Goal: Book appointment/travel/reservation

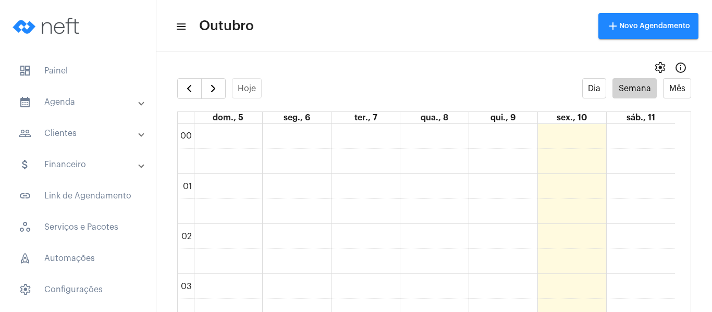
scroll to position [718, 0]
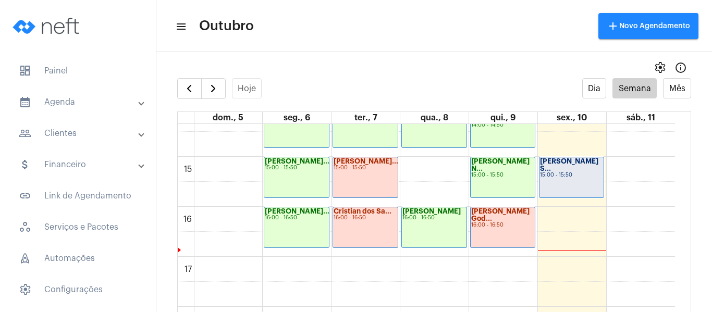
click at [566, 172] on div "[PERSON_NAME] S... 15:00 - 15:50" at bounding box center [571, 177] width 65 height 40
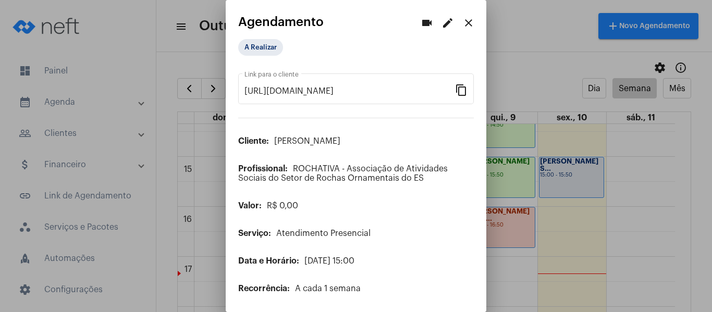
scroll to position [84, 0]
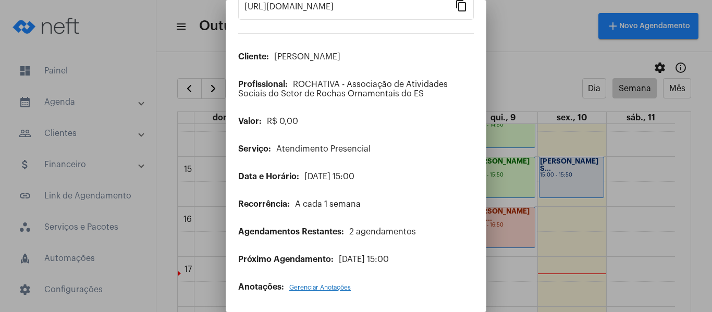
click at [310, 289] on span "Gerenciar Anotações" at bounding box center [319, 288] width 61 height 6
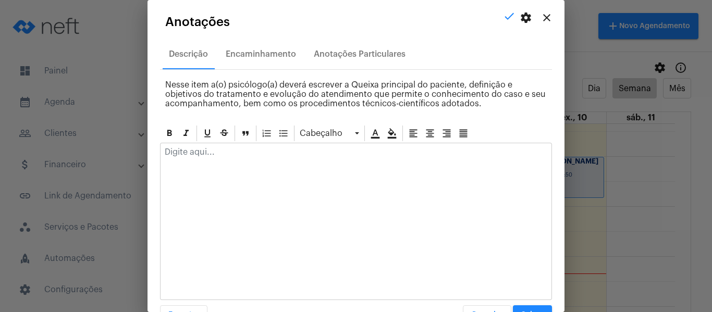
click at [225, 156] on p at bounding box center [356, 151] width 382 height 9
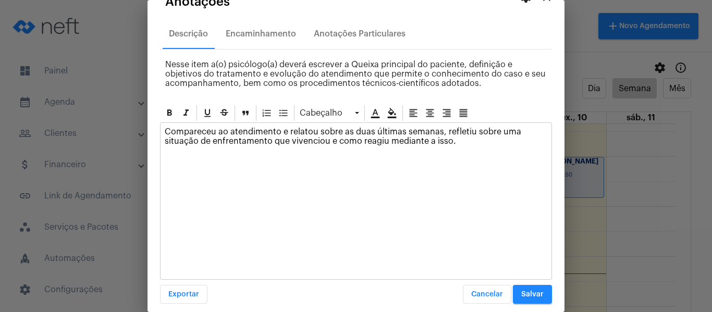
scroll to position [30, 0]
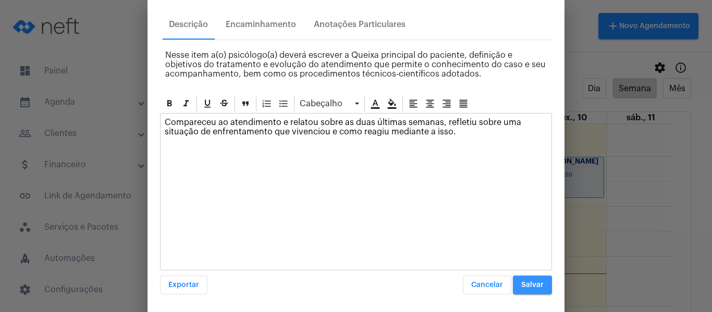
click at [521, 281] on span "Salvar" at bounding box center [532, 284] width 22 height 7
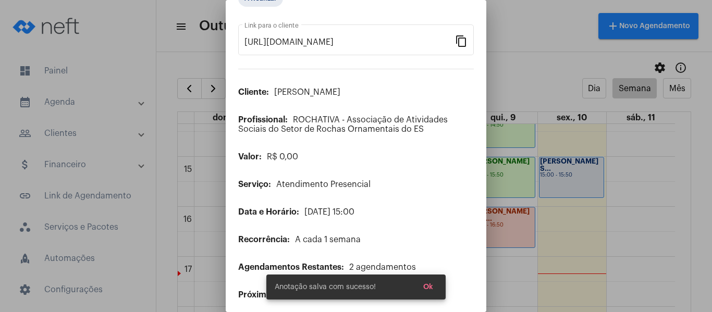
scroll to position [0, 0]
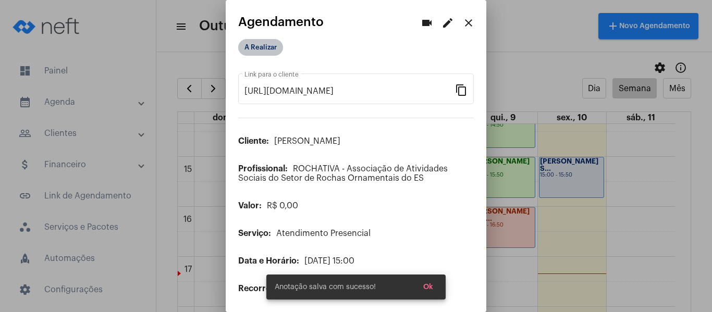
click at [258, 50] on mat-chip "A Realizar" at bounding box center [260, 47] width 45 height 17
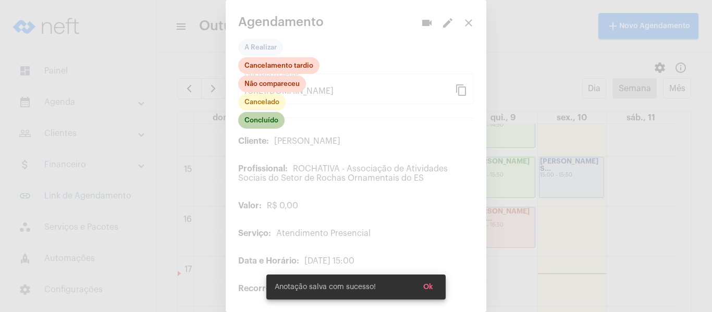
click at [260, 122] on mat-chip "Concluído" at bounding box center [261, 120] width 46 height 17
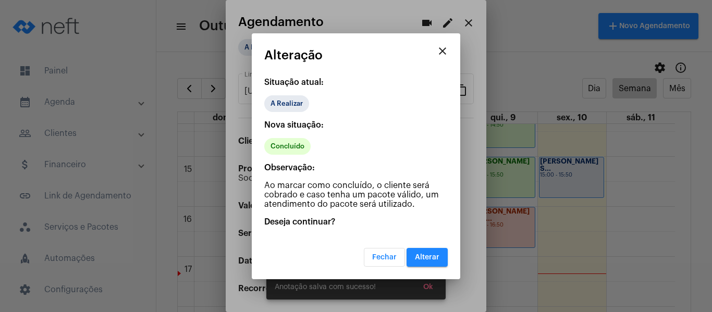
click at [436, 264] on button "Alterar" at bounding box center [426, 257] width 41 height 19
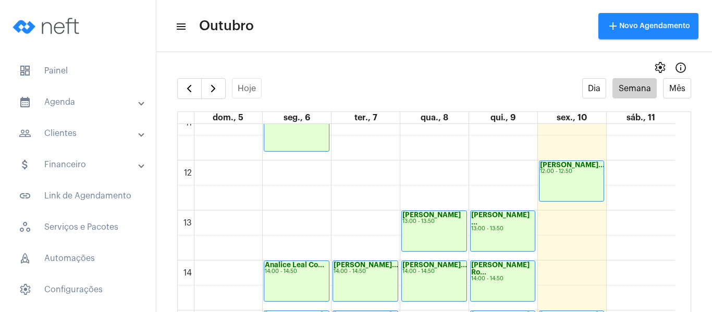
scroll to position [561, 0]
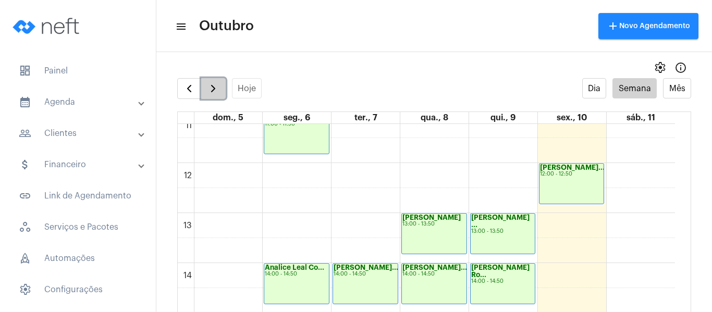
click at [218, 93] on span "button" at bounding box center [213, 88] width 13 height 13
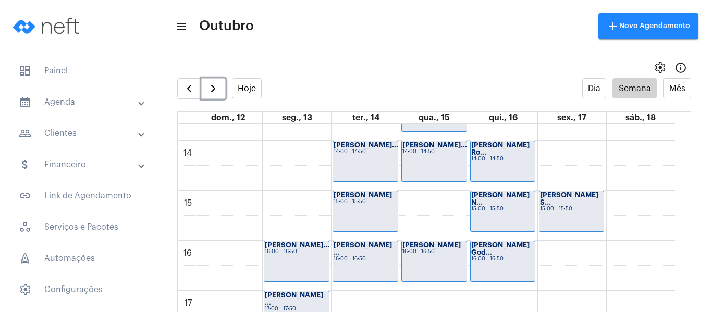
scroll to position [665, 0]
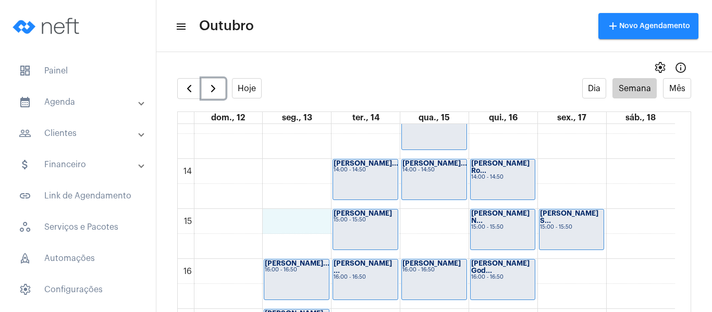
click at [278, 219] on div "00 01 02 03 04 05 06 07 08 09 10 11 12 13 14 15 16 17 18 19 20 21 22 23 [PERSON…" at bounding box center [426, 59] width 497 height 1201
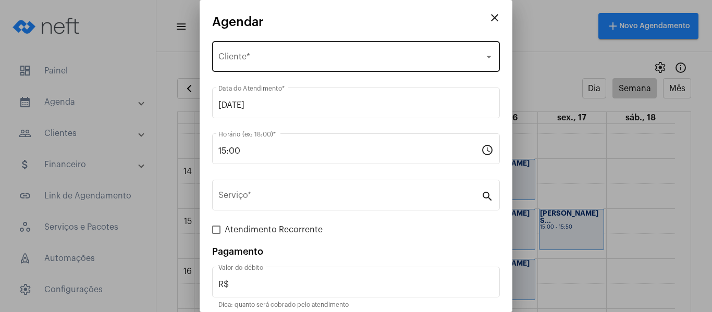
click at [257, 55] on span "Selecione o Cliente" at bounding box center [351, 58] width 266 height 9
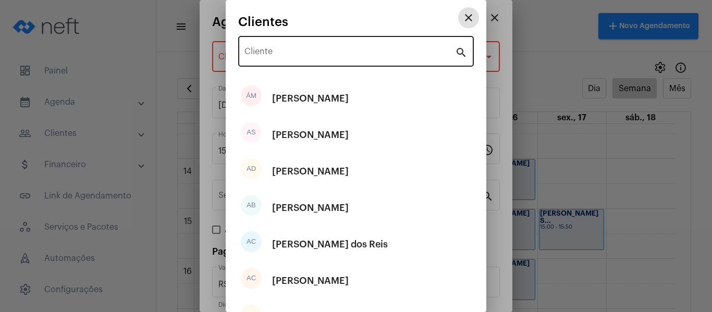
click at [279, 56] on input "Cliente" at bounding box center [349, 53] width 211 height 9
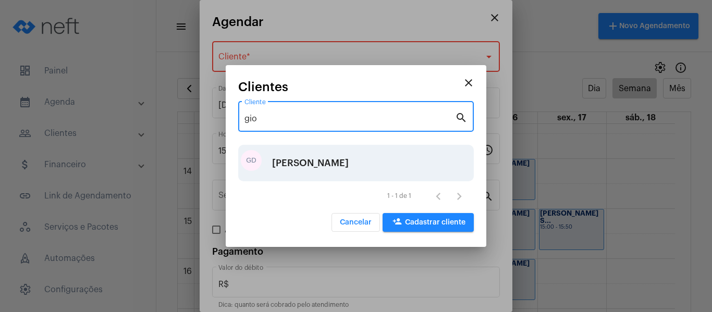
type input "gio"
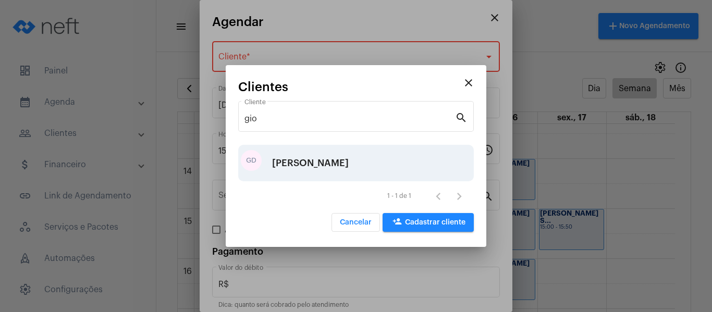
click at [306, 173] on div "[PERSON_NAME]" at bounding box center [310, 162] width 77 height 31
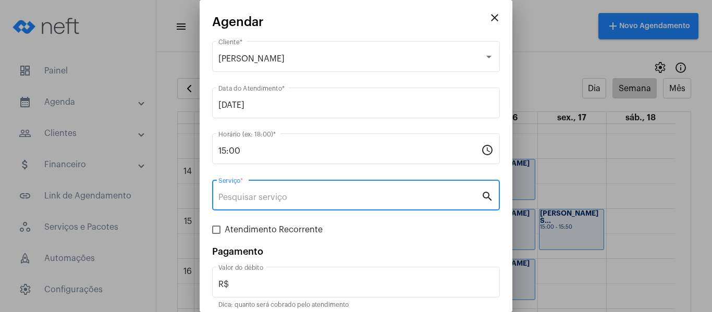
click at [293, 201] on input "Serviço *" at bounding box center [349, 197] width 263 height 9
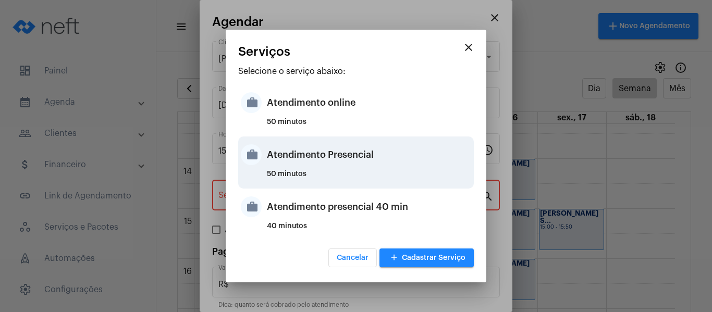
click at [331, 153] on div "Atendimento Presencial" at bounding box center [369, 154] width 204 height 31
type input "Atendimento Presencial"
type input "R$ 0"
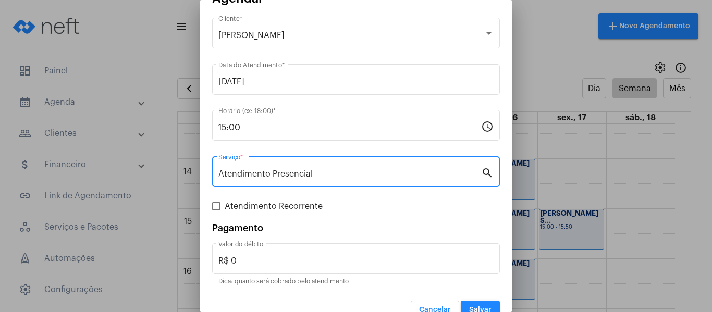
scroll to position [43, 0]
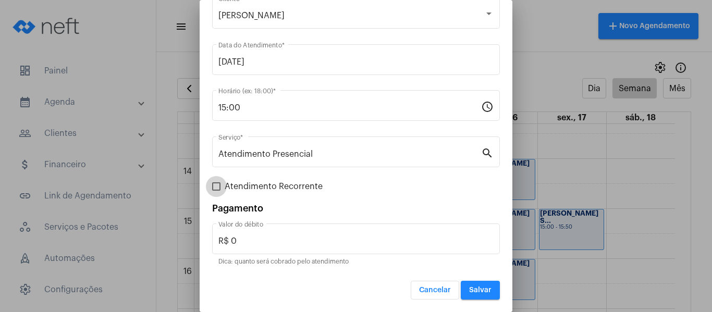
click at [215, 183] on span at bounding box center [216, 186] width 8 height 8
click at [216, 191] on input "Atendimento Recorrente" at bounding box center [216, 191] width 1 height 1
checkbox input "true"
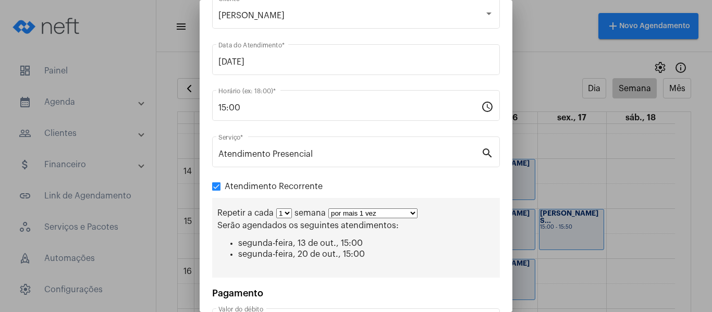
click at [378, 212] on select "por mais 1 vez por mais 2 vezes por mais 3 vezes por mais 4 vezes por mais 5 ve…" at bounding box center [372, 213] width 89 height 10
select select "3: 4"
click at [328, 208] on select "por mais 1 vez por mais 2 vezes por mais 3 vezes por mais 4 vezes por mais 5 ve…" at bounding box center [372, 213] width 89 height 10
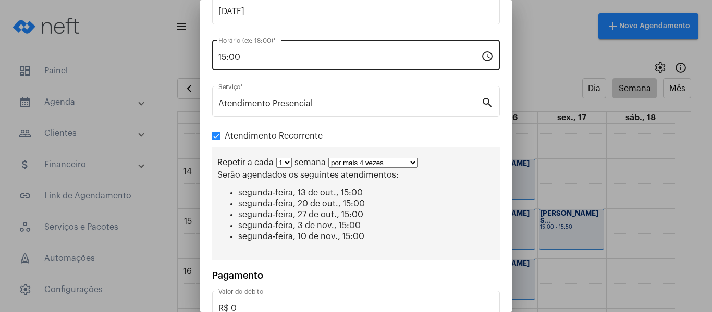
scroll to position [161, 0]
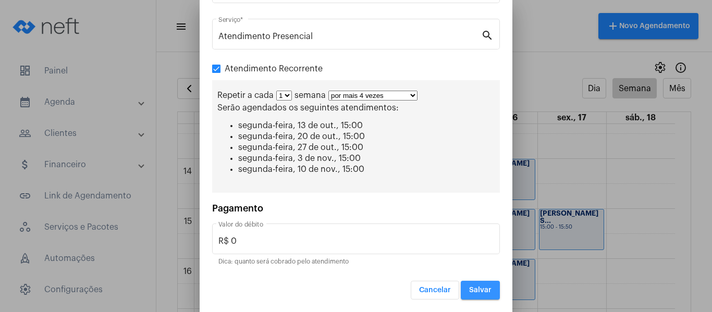
click at [470, 281] on button "Salvar" at bounding box center [480, 290] width 39 height 19
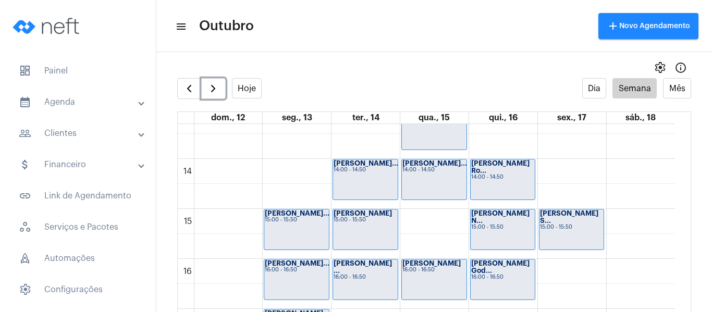
scroll to position [718, 0]
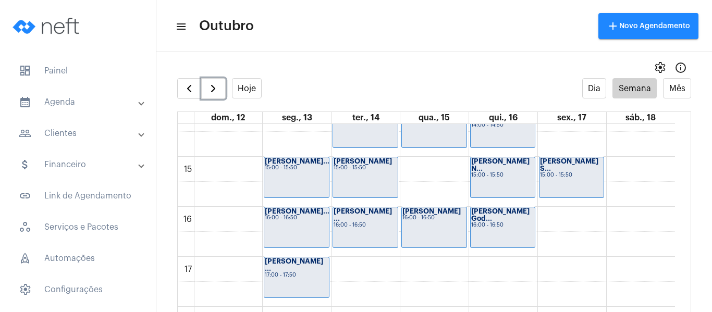
click at [353, 224] on div "[PERSON_NAME] ... 16:00 - 16:50" at bounding box center [365, 227] width 65 height 40
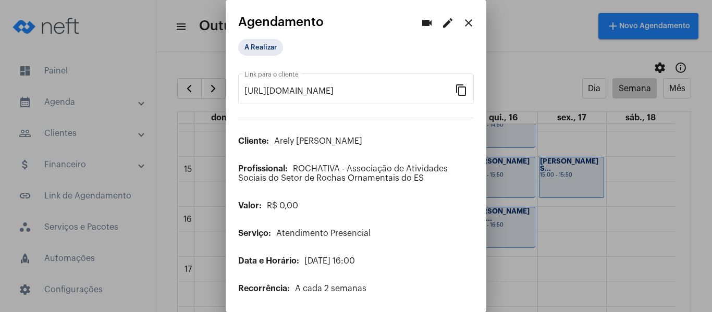
click at [441, 23] on mat-icon "edit" at bounding box center [447, 23] width 13 height 13
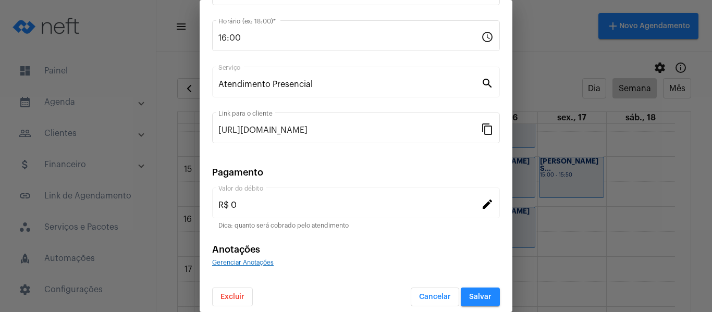
scroll to position [137, 0]
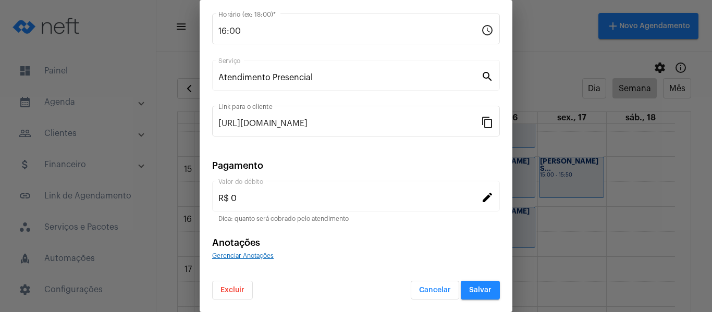
click at [233, 292] on span "Excluir" at bounding box center [232, 290] width 24 height 7
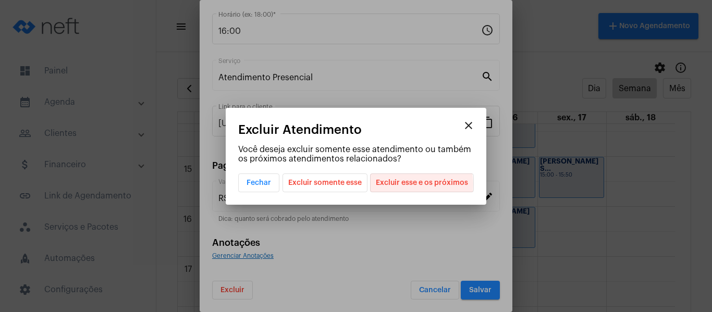
click at [410, 184] on span "Excluir esse e os próximos" at bounding box center [422, 183] width 92 height 18
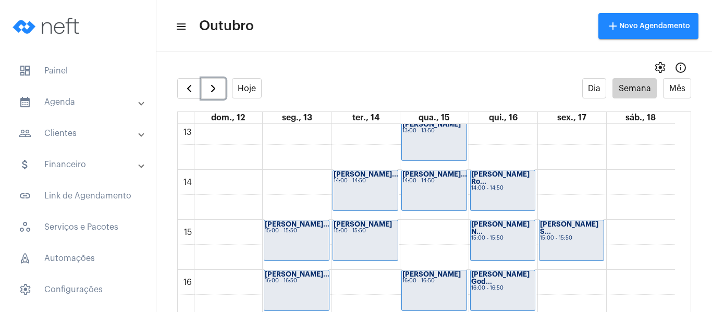
scroll to position [718, 0]
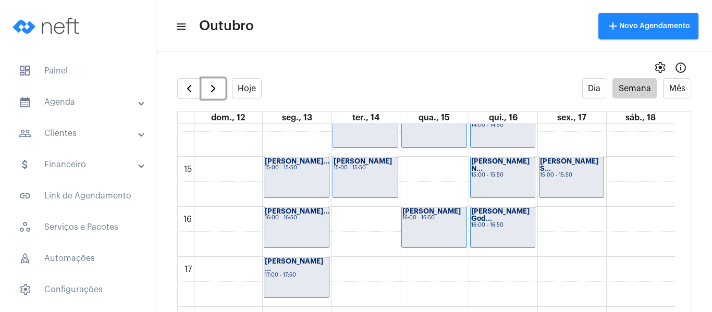
click at [367, 276] on div "00 01 02 03 04 05 06 07 08 09 10 11 12 13 14 15 16 17 18 19 20 21 22 23 [PERSON…" at bounding box center [426, 6] width 497 height 1201
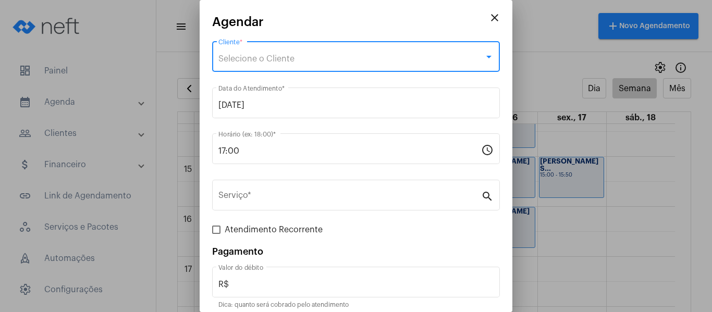
click at [271, 59] on span "Selecione o Cliente" at bounding box center [256, 59] width 76 height 8
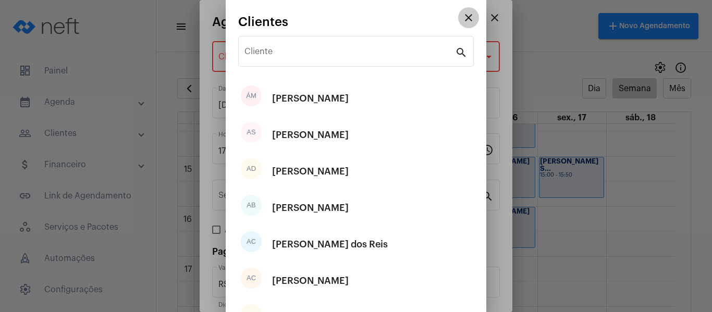
click at [462, 16] on mat-icon "close" at bounding box center [468, 17] width 13 height 13
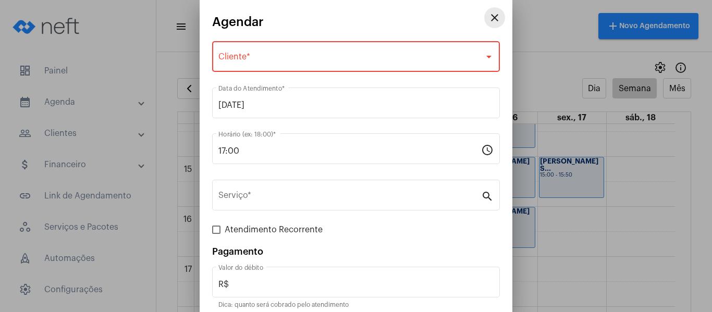
click at [488, 15] on mat-icon "close" at bounding box center [494, 17] width 13 height 13
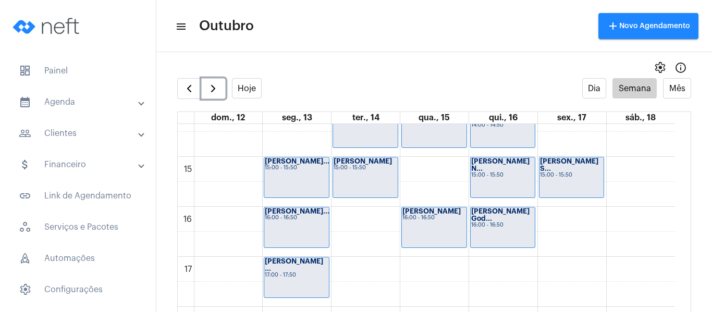
click at [356, 226] on div "00 01 02 03 04 05 06 07 08 09 10 11 12 13 14 15 16 17 18 19 20 21 22 23 [PERSON…" at bounding box center [426, 6] width 497 height 1201
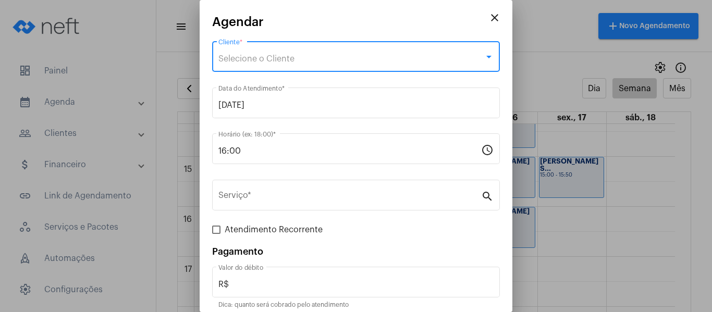
click at [323, 57] on div "Selecione o Cliente" at bounding box center [351, 58] width 266 height 9
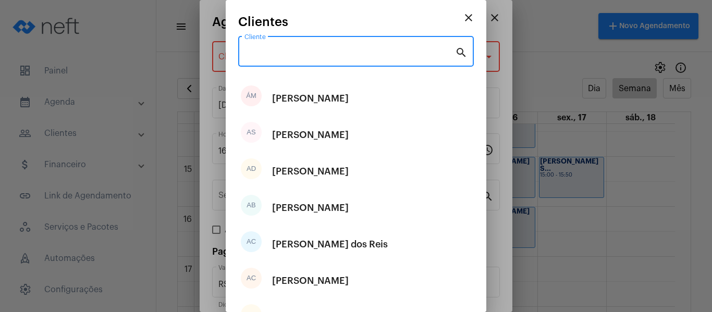
click at [271, 50] on input "Cliente" at bounding box center [349, 53] width 211 height 9
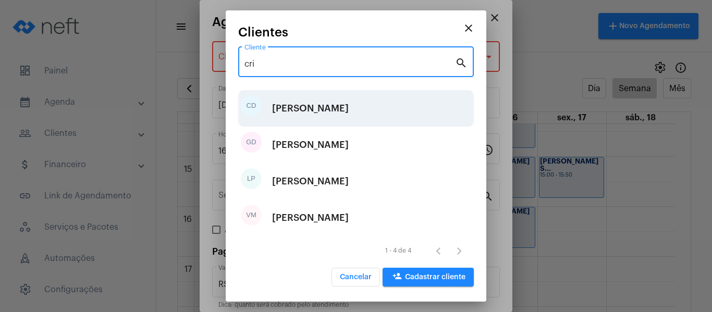
type input "cri"
click at [300, 112] on div "[PERSON_NAME]" at bounding box center [310, 108] width 77 height 31
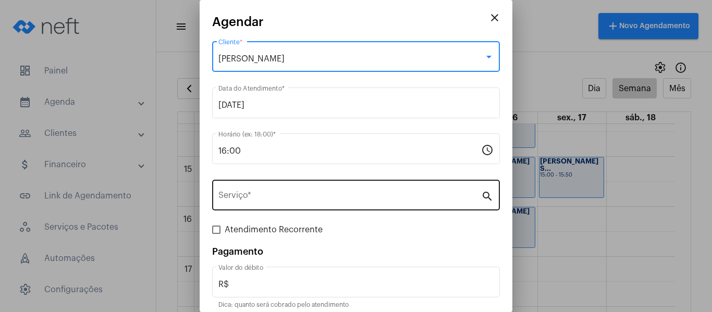
click at [271, 201] on input "Serviço *" at bounding box center [349, 197] width 263 height 9
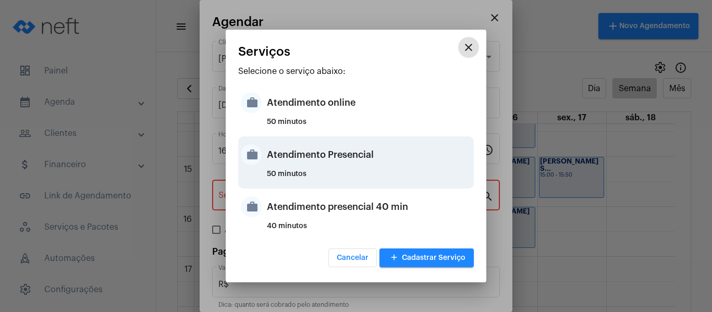
click at [307, 143] on div "Atendimento Presencial" at bounding box center [369, 154] width 204 height 31
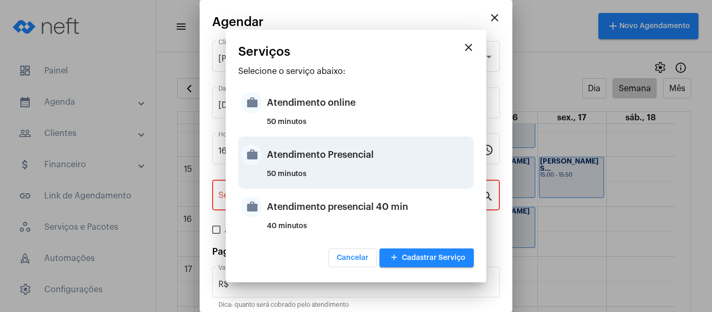
type input "Atendimento Presencial"
type input "R$ 0"
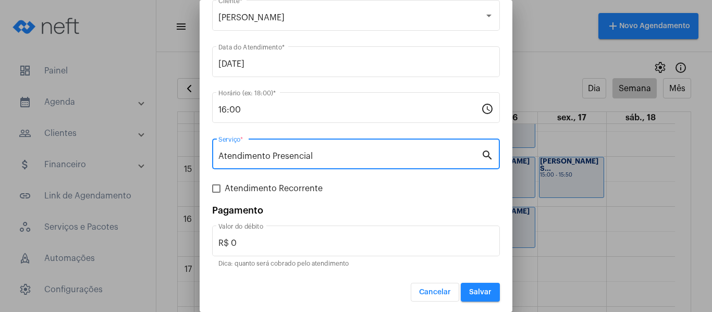
scroll to position [43, 0]
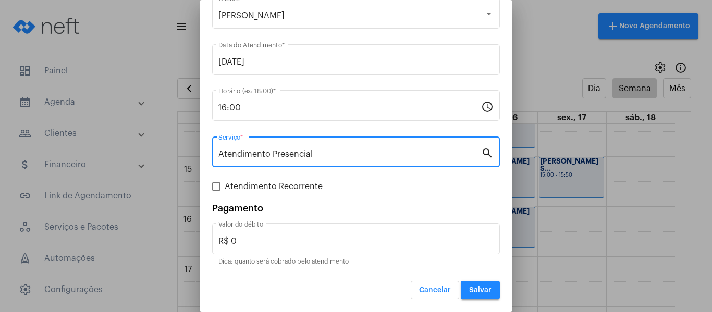
click at [469, 289] on span "Salvar" at bounding box center [480, 290] width 22 height 7
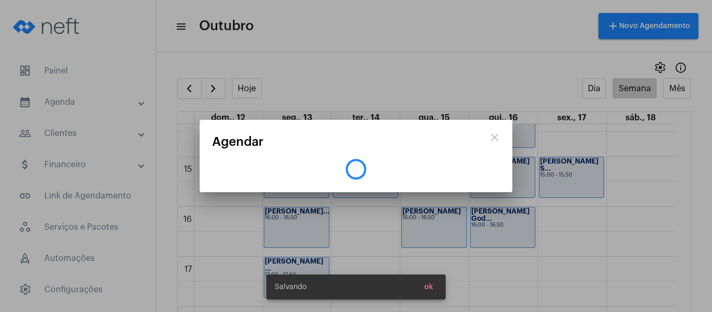
scroll to position [0, 0]
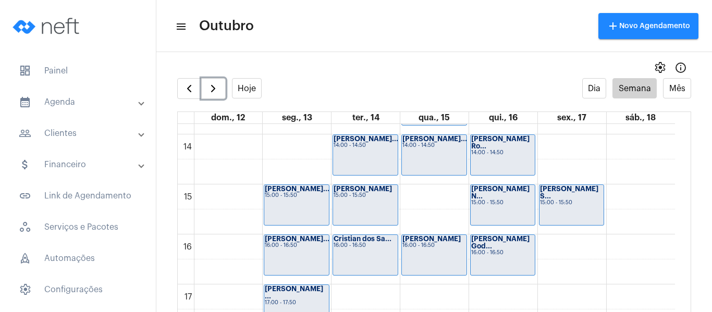
scroll to position [665, 0]
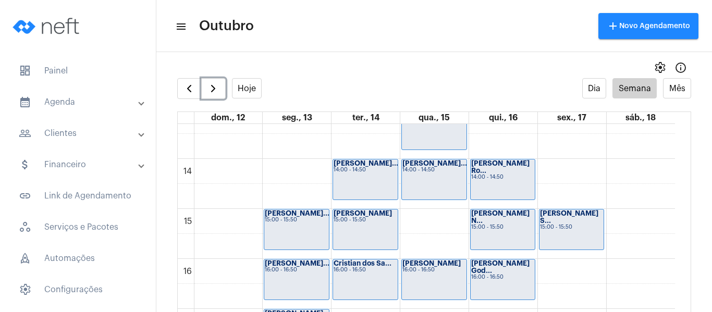
click at [278, 172] on div "00 01 02 03 04 05 06 07 08 09 10 11 12 13 14 15 16 17 18 19 20 21 22 23 [PERSON…" at bounding box center [426, 59] width 497 height 1201
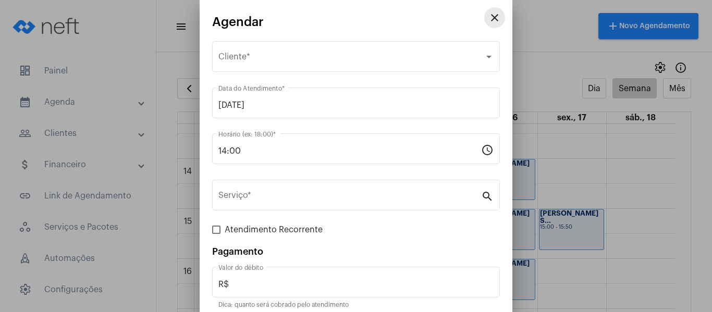
click at [488, 14] on mat-icon "close" at bounding box center [494, 17] width 13 height 13
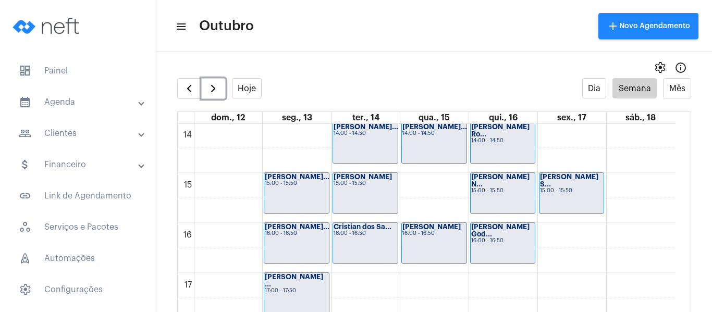
scroll to position [718, 0]
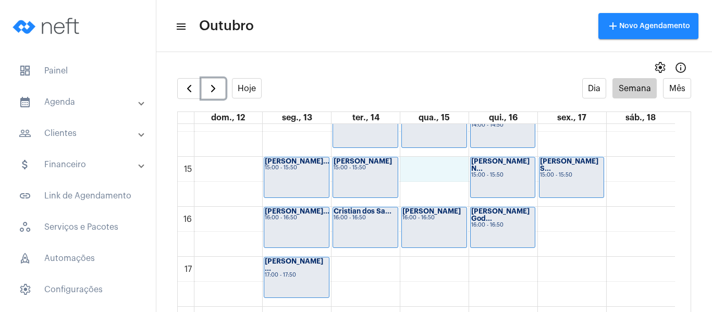
click at [415, 160] on div "00 01 02 03 04 05 06 07 08 09 10 11 12 13 14 15 16 17 18 19 20 21 22 23 [PERSON…" at bounding box center [426, 6] width 497 height 1201
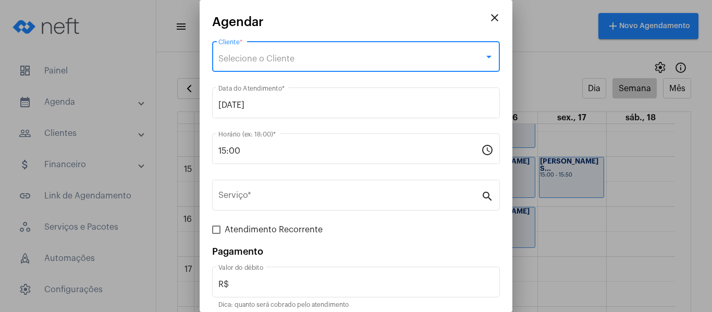
click at [300, 56] on div "Selecione o Cliente" at bounding box center [351, 58] width 266 height 9
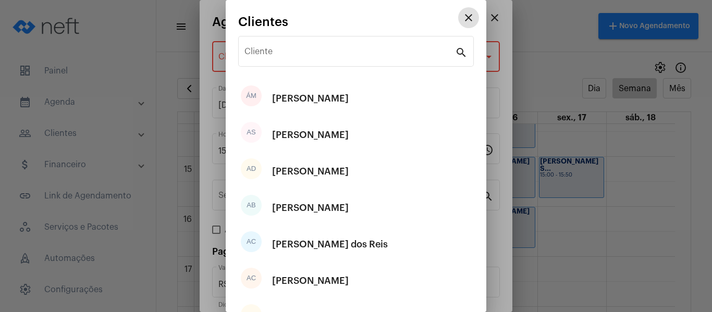
click at [300, 56] on input "Cliente" at bounding box center [349, 53] width 211 height 9
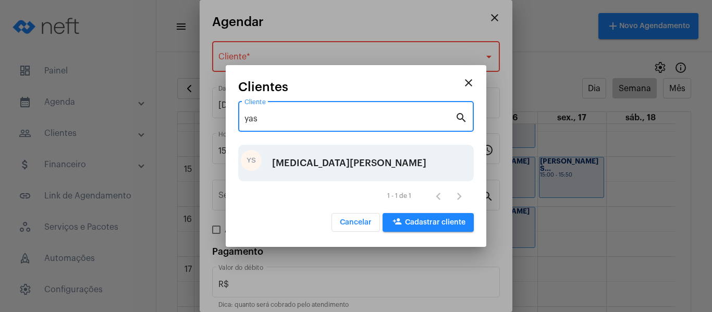
type input "yas"
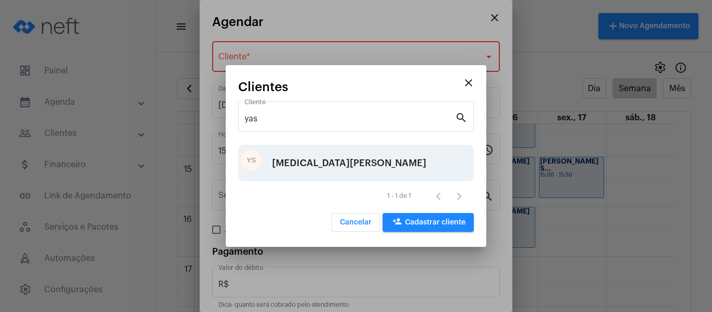
click at [331, 163] on div "[MEDICAL_DATA][PERSON_NAME]" at bounding box center [349, 162] width 154 height 31
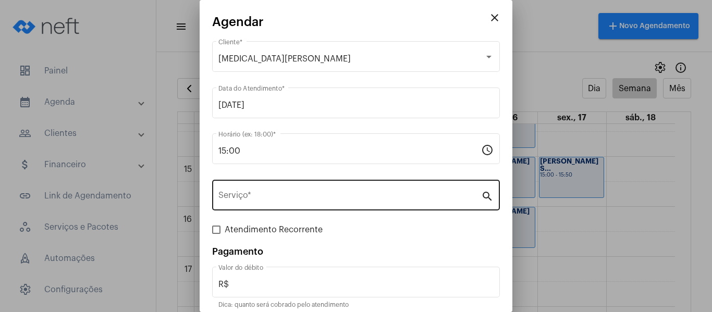
click at [384, 186] on div "Serviço *" at bounding box center [349, 194] width 263 height 33
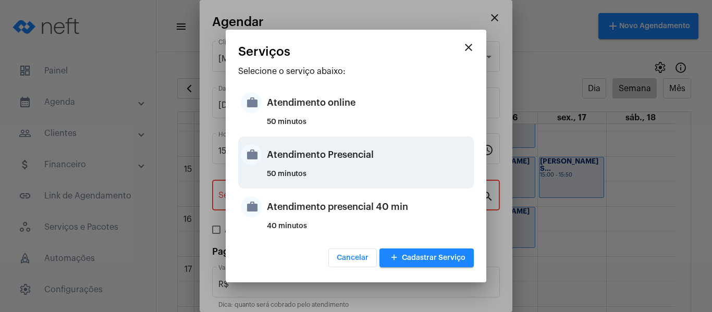
click at [349, 148] on div "Atendimento Presencial" at bounding box center [369, 154] width 204 height 31
type input "Atendimento Presencial"
type input "R$ 0"
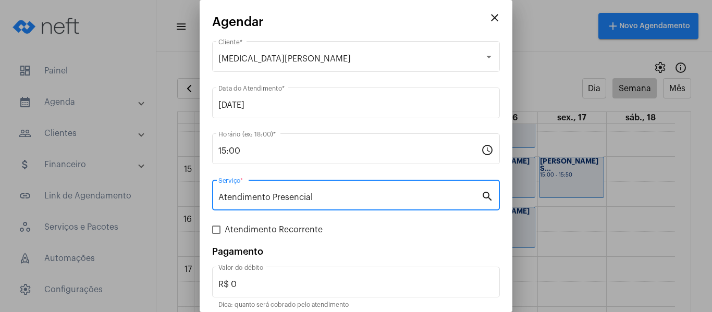
scroll to position [43, 0]
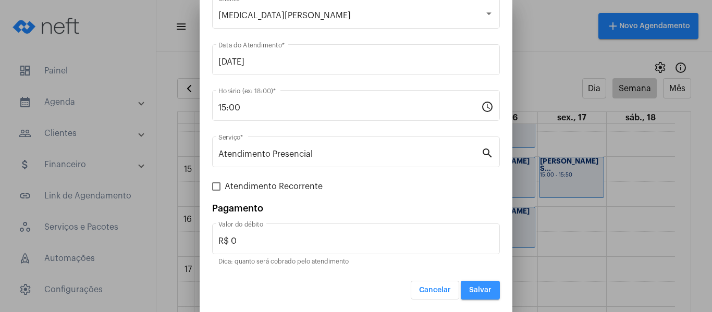
click at [476, 291] on span "Salvar" at bounding box center [480, 290] width 22 height 7
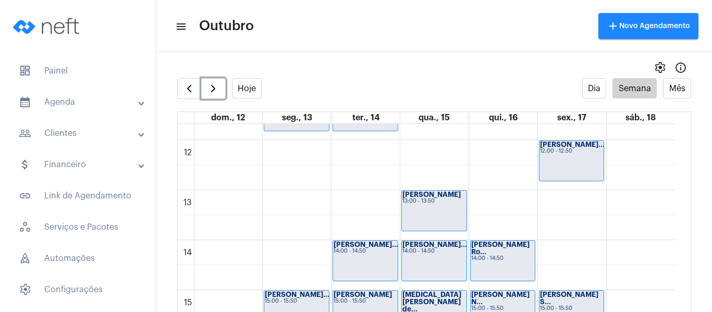
scroll to position [613, 0]
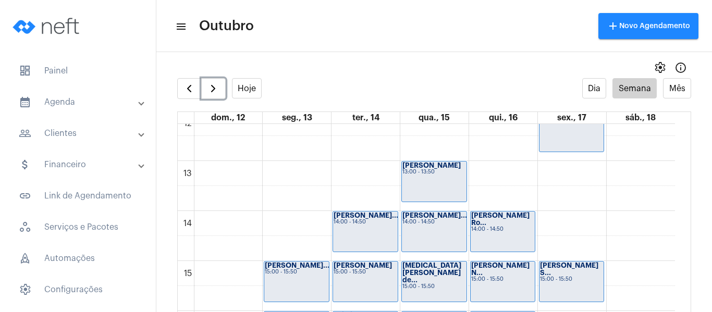
click at [495, 168] on div "00 01 02 03 04 05 06 07 08 09 10 11 12 13 14 15 16 17 18 19 20 21 22 23 [PERSON…" at bounding box center [426, 111] width 497 height 1201
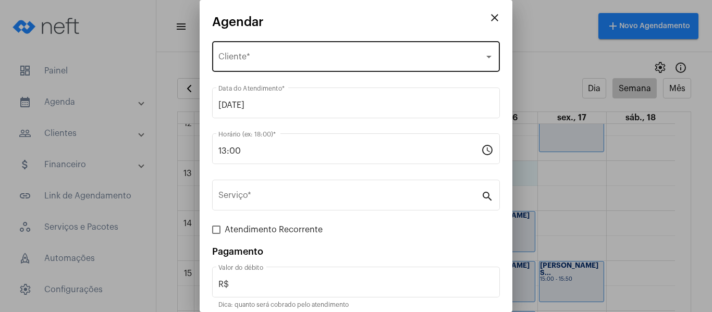
click at [342, 49] on div "Selecione o Cliente Cliente *" at bounding box center [355, 55] width 275 height 33
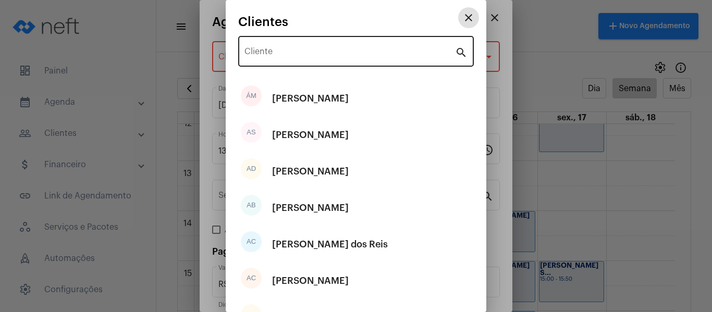
click at [341, 55] on input "Cliente" at bounding box center [349, 53] width 211 height 9
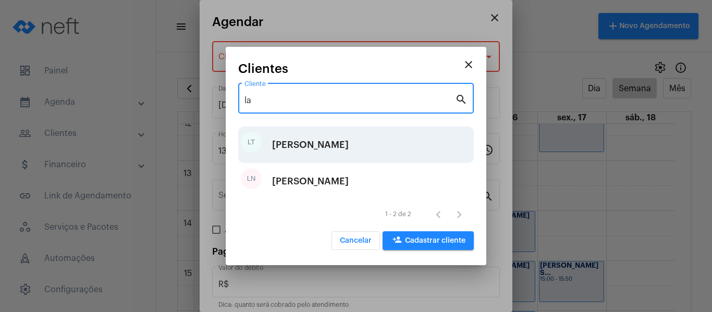
type input "la"
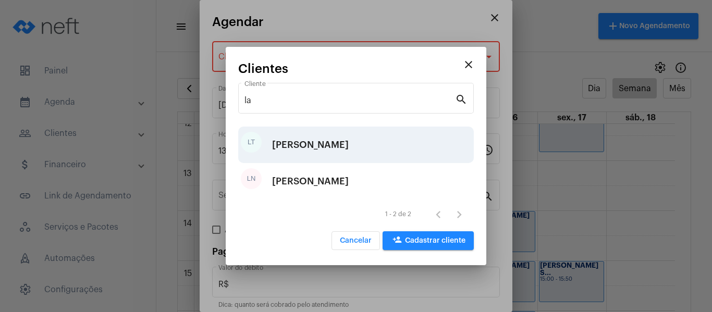
click at [319, 144] on div "[PERSON_NAME]" at bounding box center [310, 144] width 77 height 31
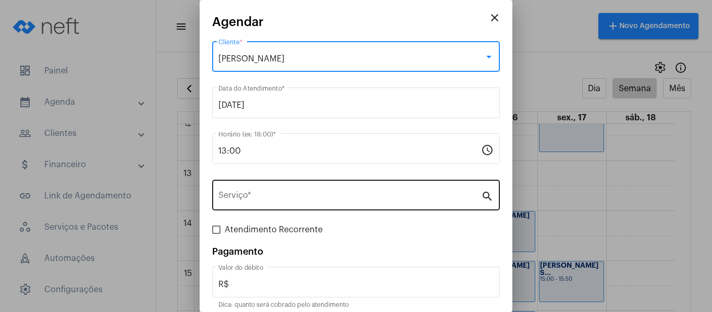
click at [300, 197] on input "Serviço *" at bounding box center [349, 197] width 263 height 9
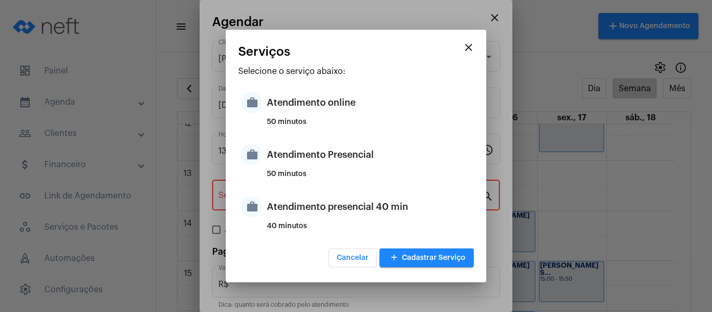
click at [323, 165] on div "Atendimento Presencial" at bounding box center [369, 154] width 204 height 31
type input "Atendimento Presencial"
type input "R$ 0"
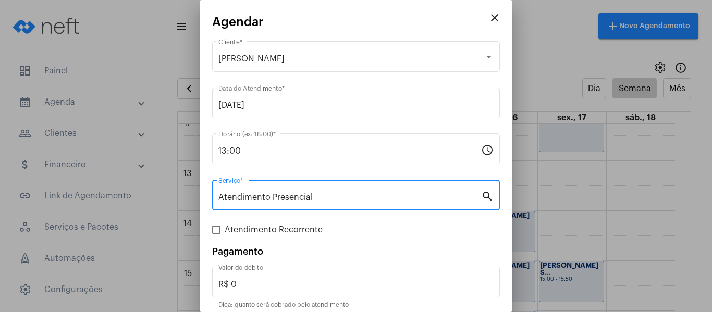
scroll to position [43, 0]
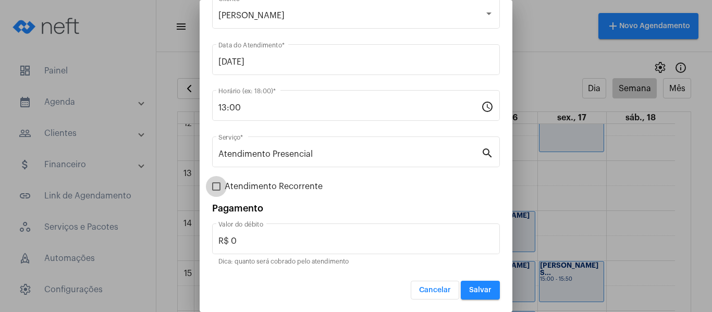
click at [278, 188] on span "Atendimento Recorrente" at bounding box center [274, 186] width 98 height 13
click at [216, 191] on input "Atendimento Recorrente" at bounding box center [216, 191] width 1 height 1
checkbox input "true"
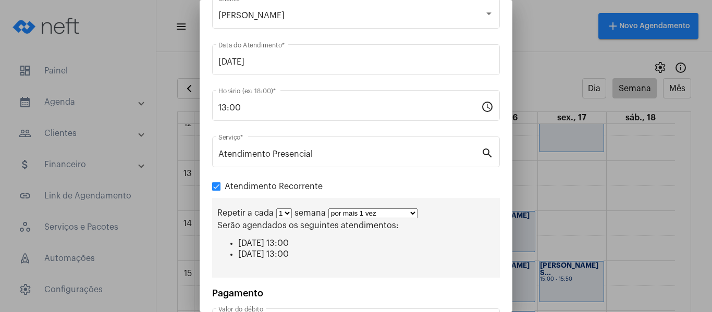
click at [366, 215] on select "por mais 1 vez por mais 2 vezes por mais 3 vezes por mais 4 vezes por mais 5 ve…" at bounding box center [372, 213] width 89 height 10
select select "3: 4"
click at [328, 208] on select "por mais 1 vez por mais 2 vezes por mais 3 vezes por mais 4 vezes por mais 5 ve…" at bounding box center [372, 213] width 89 height 10
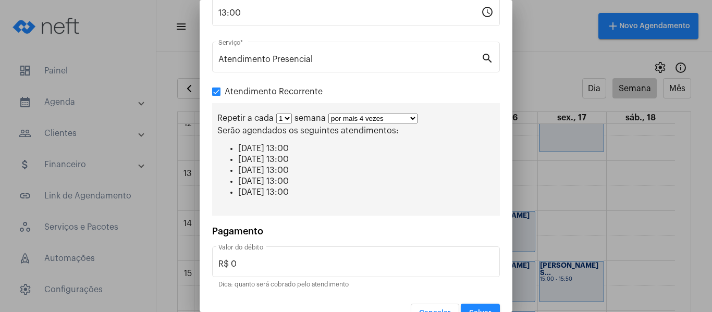
scroll to position [161, 0]
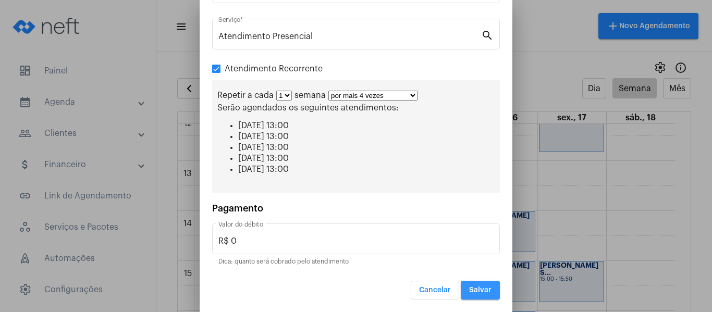
click at [470, 286] on button "Salvar" at bounding box center [480, 290] width 39 height 19
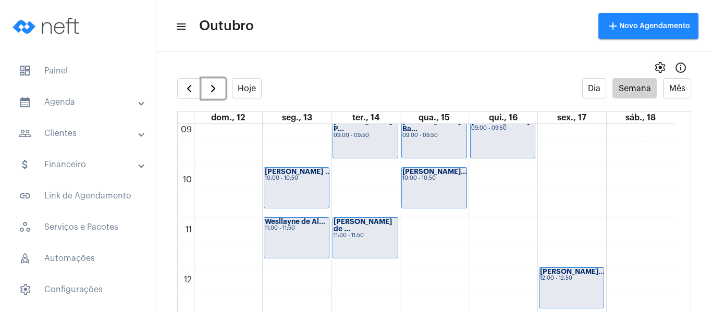
scroll to position [405, 0]
